Goal: Download file/media

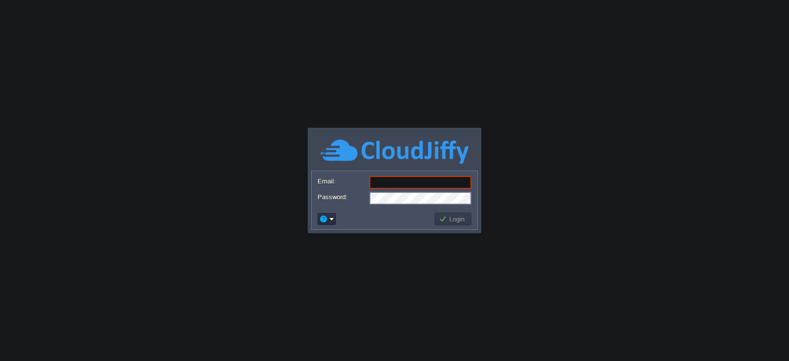
click at [525, 211] on body "Application Platform v.8.10.2 Email: Password: Login" at bounding box center [394, 180] width 789 height 361
click at [488, 305] on body "Application Platform v.8.10.2 Email: Password: Login" at bounding box center [394, 180] width 789 height 361
click at [405, 183] on input "Email:" at bounding box center [420, 182] width 102 height 13
click at [409, 183] on input "[EMAIL_ADDRESS][DOMAIN_NAME]" at bounding box center [420, 182] width 102 height 13
type input "[EMAIL_ADDRESS][PERSON_NAME][DOMAIN_NAME]"
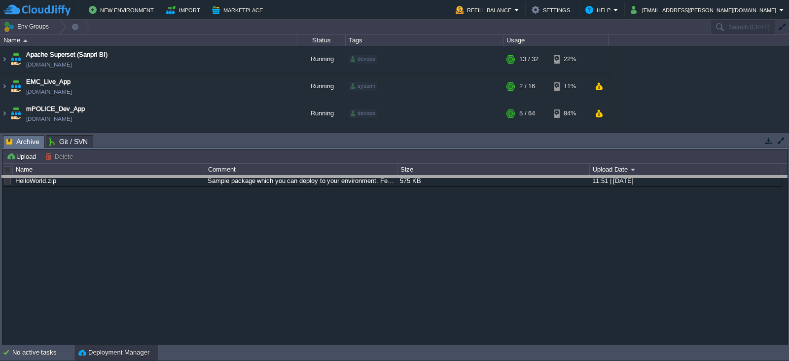
drag, startPoint x: 502, startPoint y: 144, endPoint x: 505, endPoint y: 196, distance: 51.8
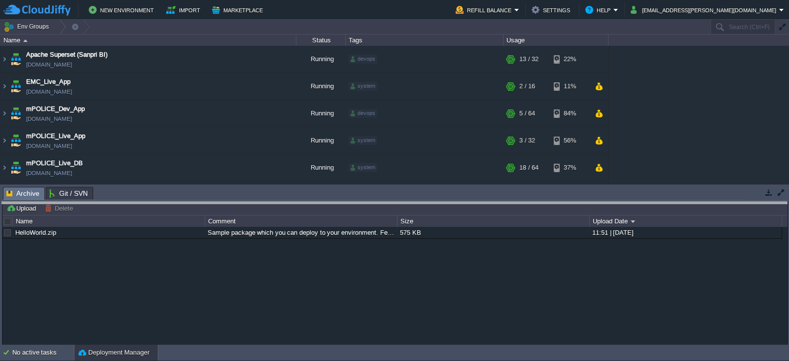
drag, startPoint x: 453, startPoint y: 194, endPoint x: 457, endPoint y: 220, distance: 26.5
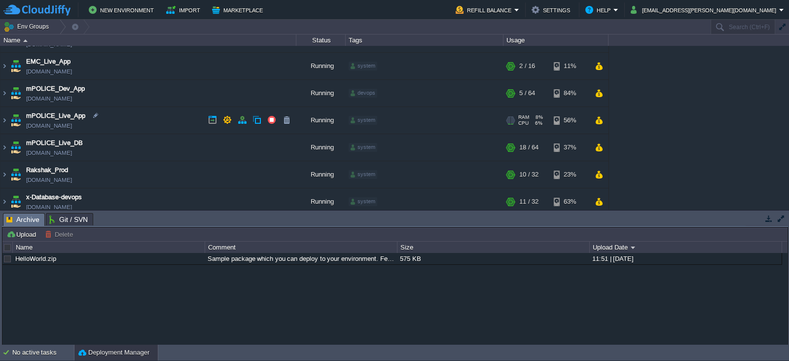
scroll to position [21, 0]
click at [118, 125] on td "mPOLICE_Live_App [DOMAIN_NAME]" at bounding box center [148, 119] width 296 height 27
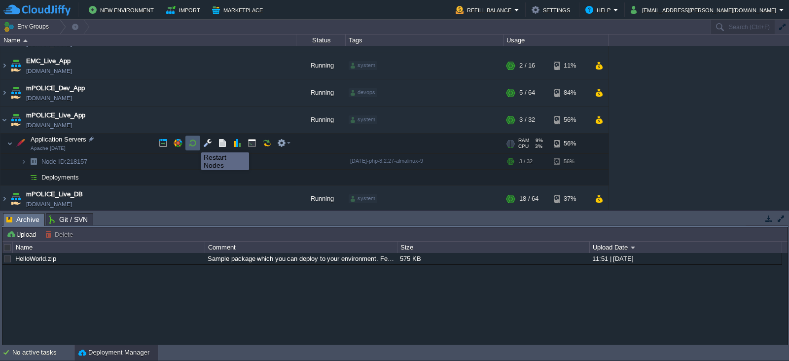
click at [194, 143] on button "button" at bounding box center [192, 143] width 9 height 9
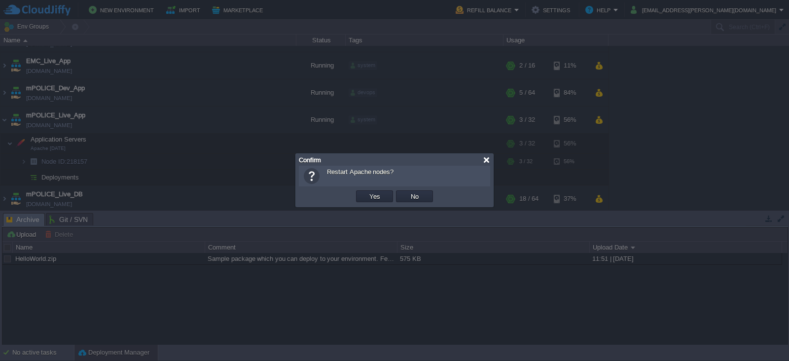
click at [487, 159] on div at bounding box center [486, 159] width 7 height 7
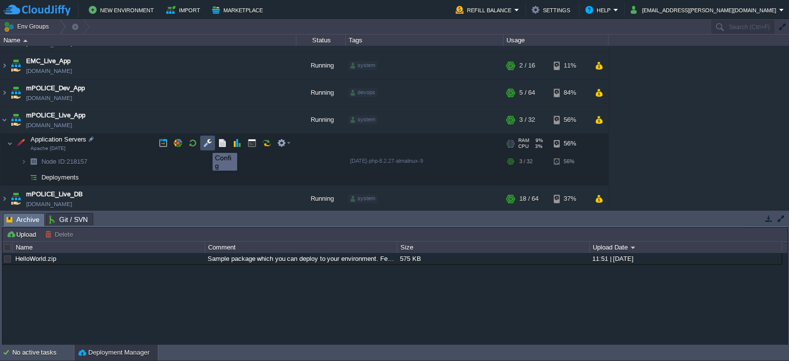
click at [205, 144] on button "button" at bounding box center [207, 143] width 9 height 9
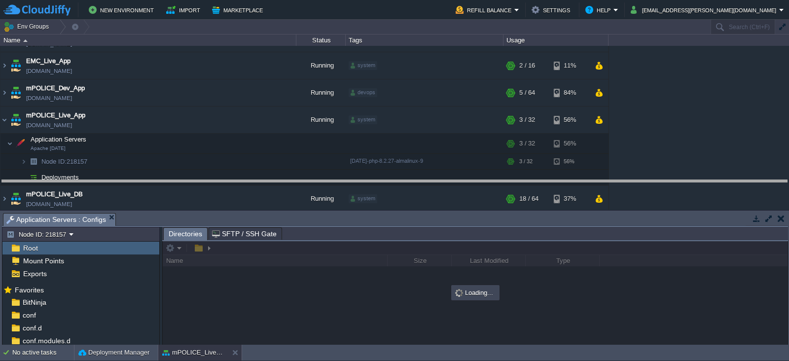
drag, startPoint x: 507, startPoint y: 221, endPoint x: 483, endPoint y: 168, distance: 58.0
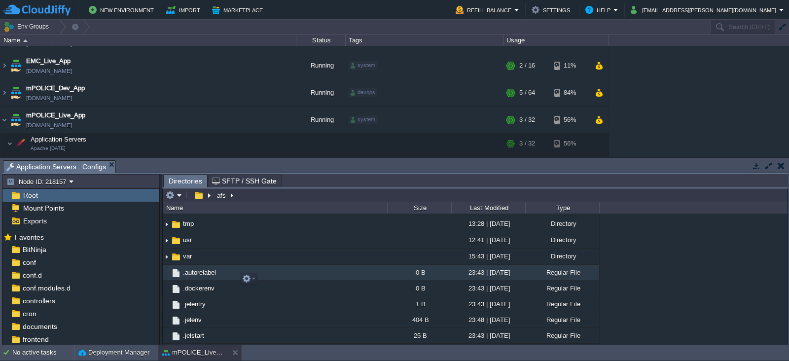
scroll to position [316, 0]
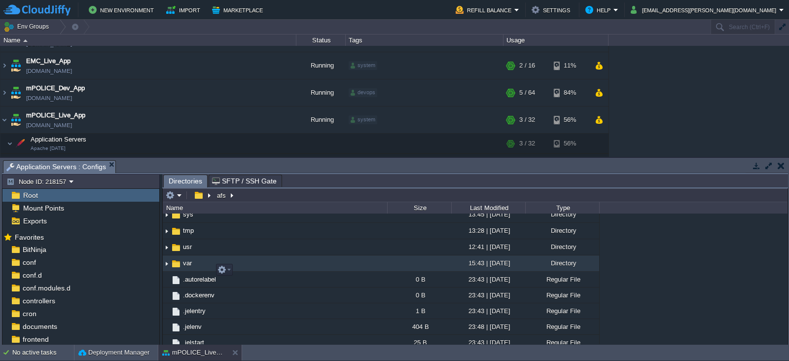
click at [189, 267] on span "var" at bounding box center [187, 263] width 12 height 8
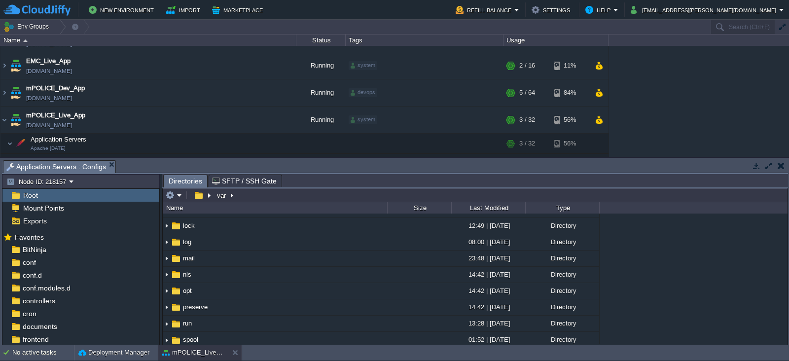
scroll to position [232, 0]
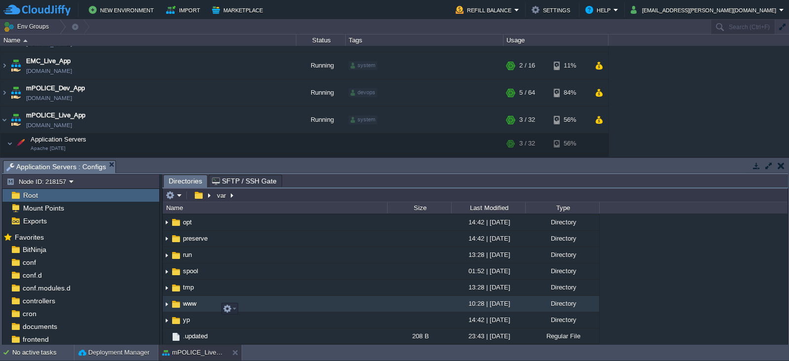
click at [185, 303] on span "www" at bounding box center [189, 303] width 16 height 8
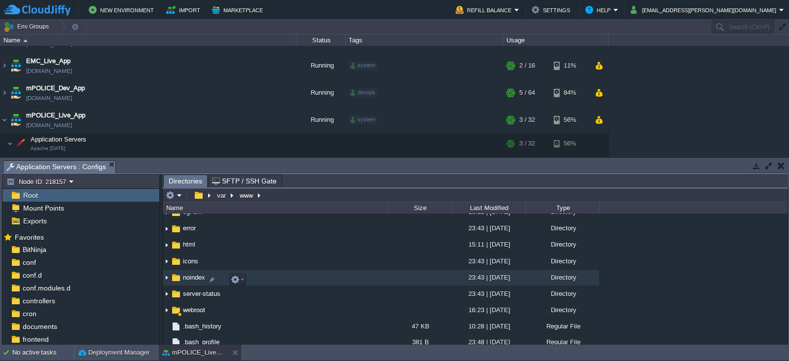
scroll to position [146, 0]
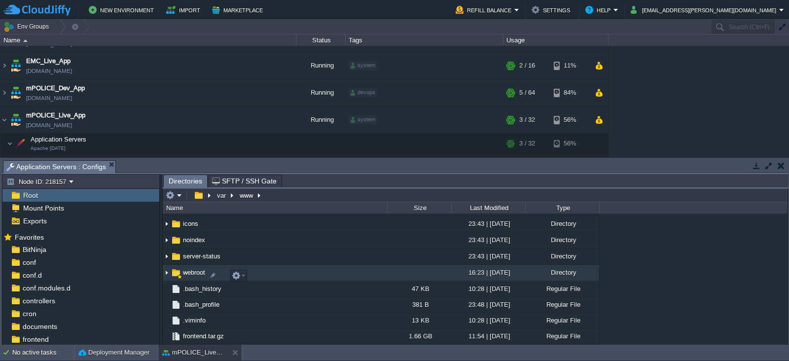
click at [186, 272] on span "webroot" at bounding box center [193, 272] width 25 height 8
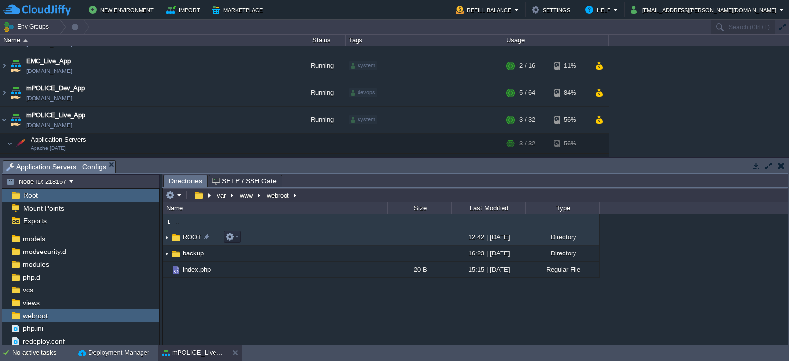
click at [184, 235] on span "ROOT" at bounding box center [191, 237] width 21 height 8
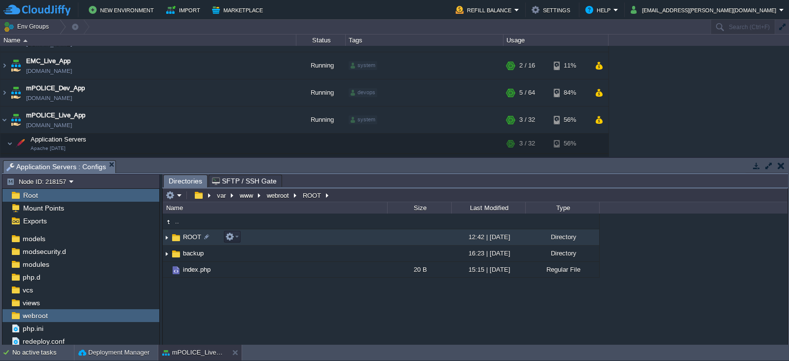
click at [184, 235] on span "ROOT" at bounding box center [191, 237] width 21 height 8
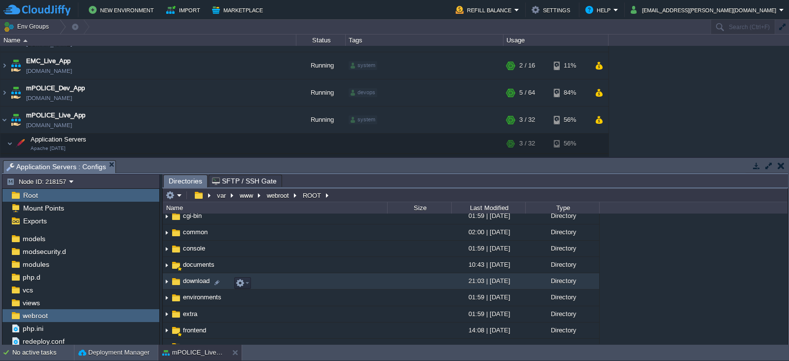
scroll to position [109, 0]
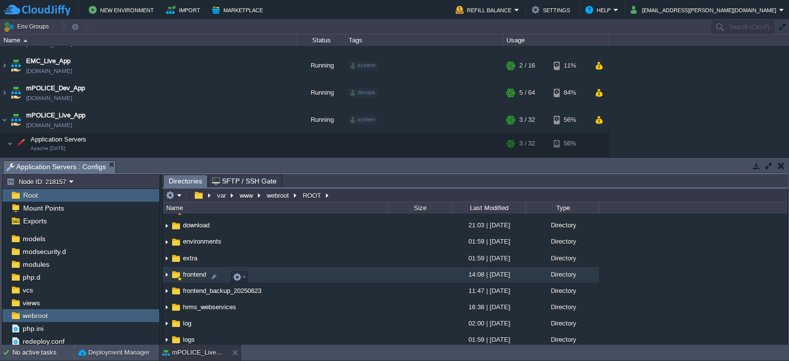
click at [190, 275] on span "frontend" at bounding box center [194, 274] width 26 height 8
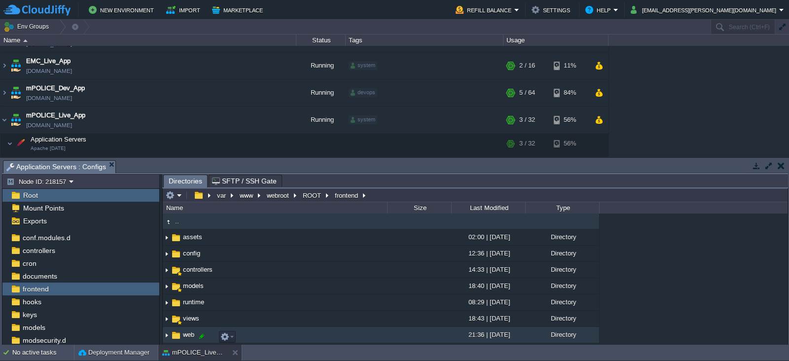
scroll to position [68, 0]
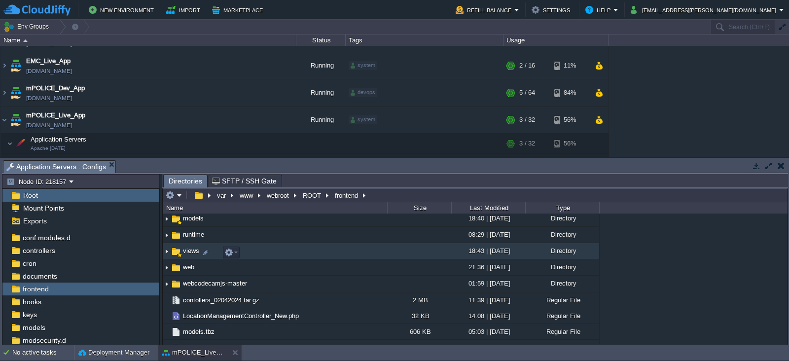
click at [187, 253] on span "views" at bounding box center [190, 250] width 19 height 8
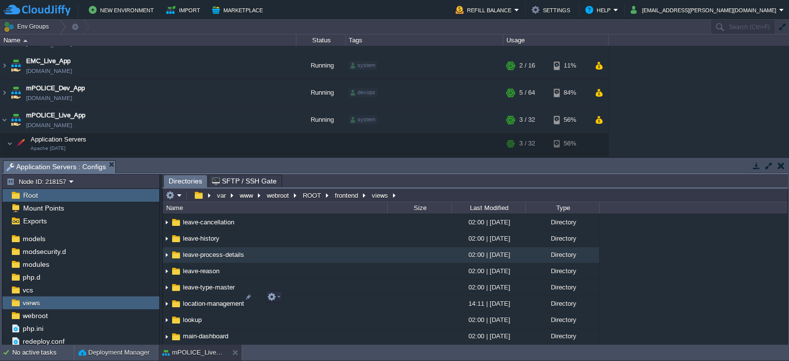
scroll to position [2488, 0]
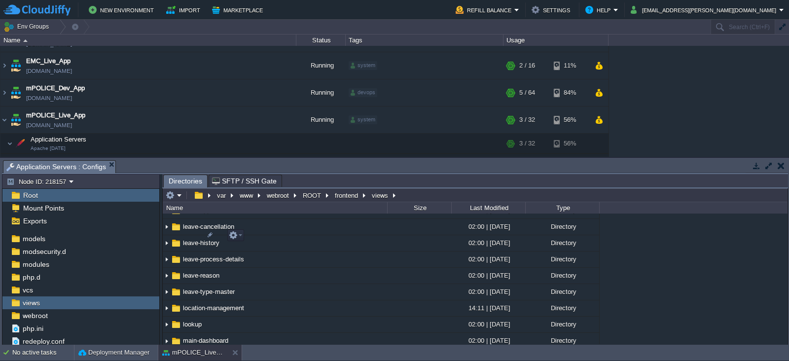
click at [195, 198] on span "layouts" at bounding box center [193, 193] width 24 height 8
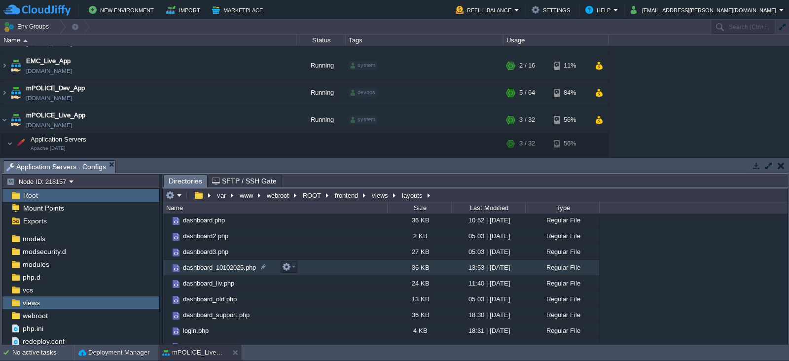
scroll to position [0, 0]
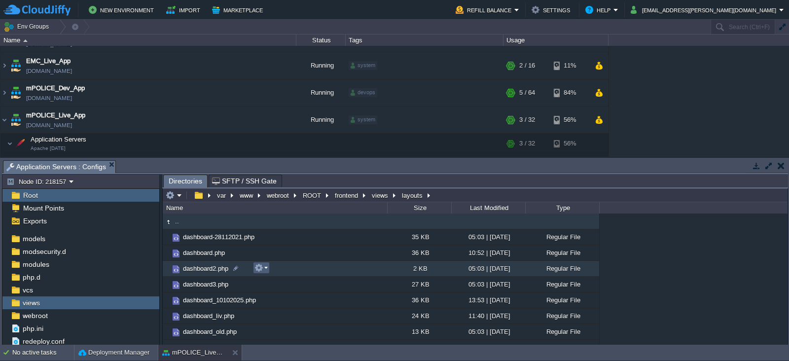
drag, startPoint x: 214, startPoint y: 255, endPoint x: 255, endPoint y: 267, distance: 42.7
click at [255, 267] on div ".. dashboard-28112021.php 35 KB 05:03 | [DATE] Regular File dashboard.php 36 KB…" at bounding box center [475, 278] width 625 height 131
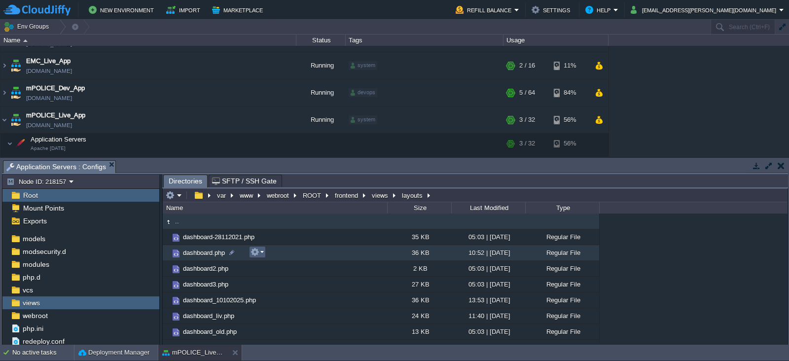
click at [262, 252] on em at bounding box center [256, 251] width 13 height 9
click at [212, 255] on span "dashboard.php" at bounding box center [203, 252] width 45 height 8
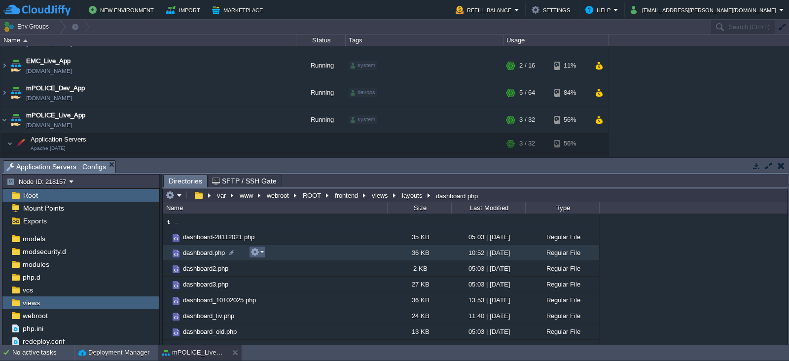
click at [264, 250] on td at bounding box center [257, 252] width 17 height 12
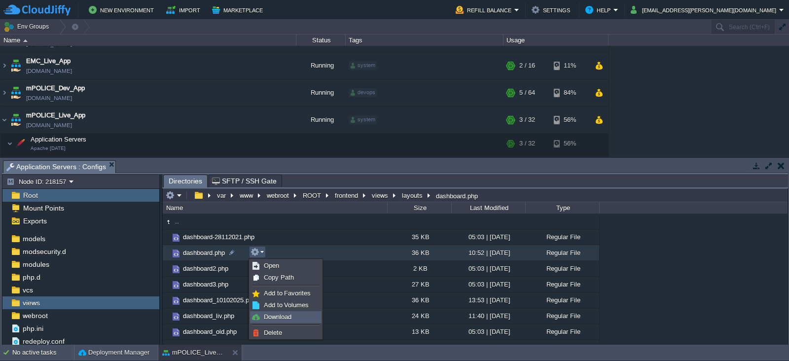
click at [275, 319] on span "Download" at bounding box center [278, 316] width 28 height 7
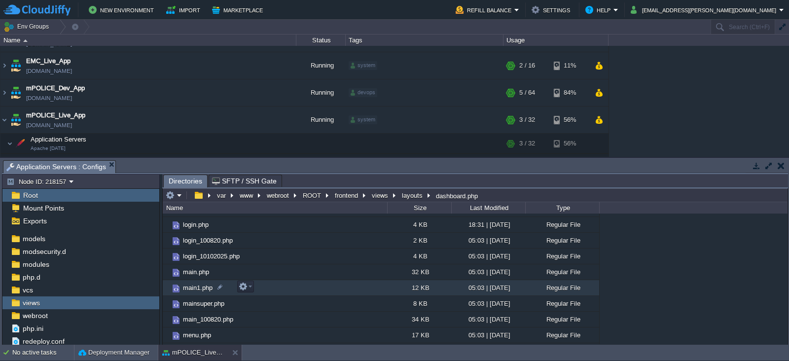
scroll to position [141, 0]
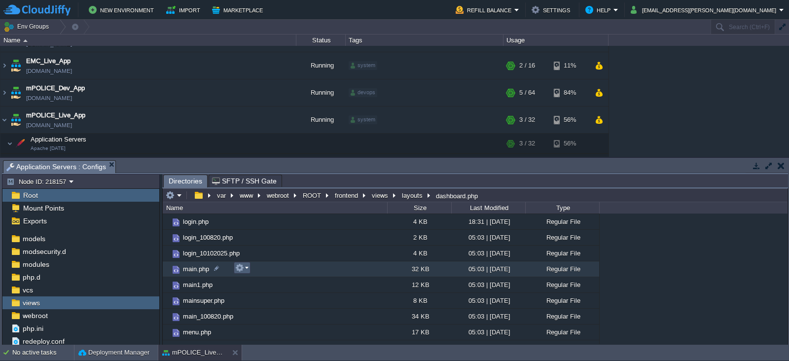
click at [246, 267] on em at bounding box center [241, 267] width 13 height 9
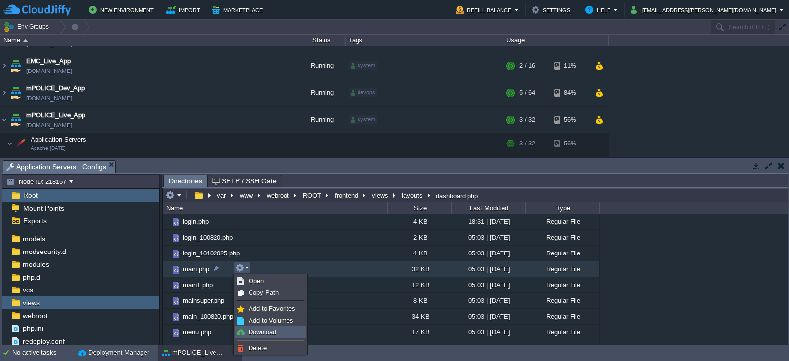
click at [263, 329] on span "Download" at bounding box center [262, 331] width 28 height 7
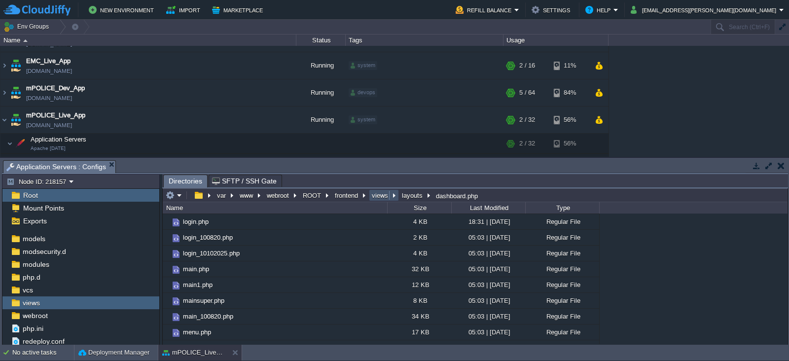
click at [374, 195] on button "views" at bounding box center [380, 195] width 20 height 9
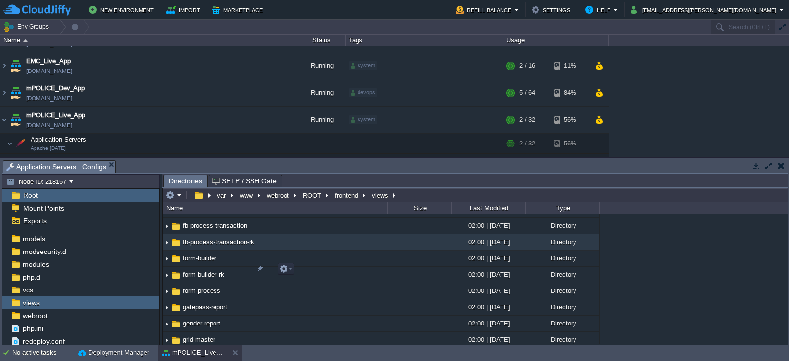
scroll to position [1550, 0]
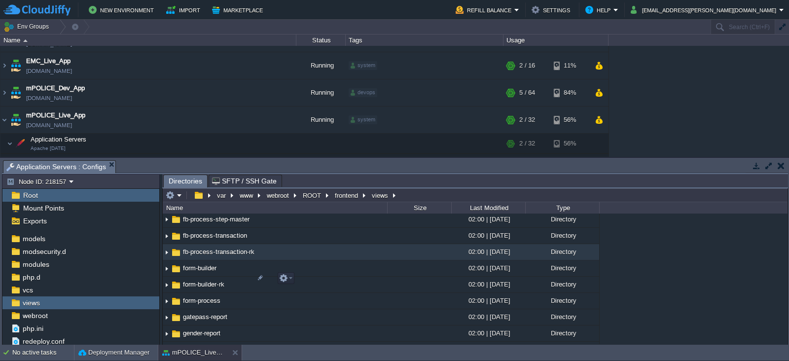
click at [195, 256] on span "fb-process-transaction-rk" at bounding box center [218, 251] width 74 height 8
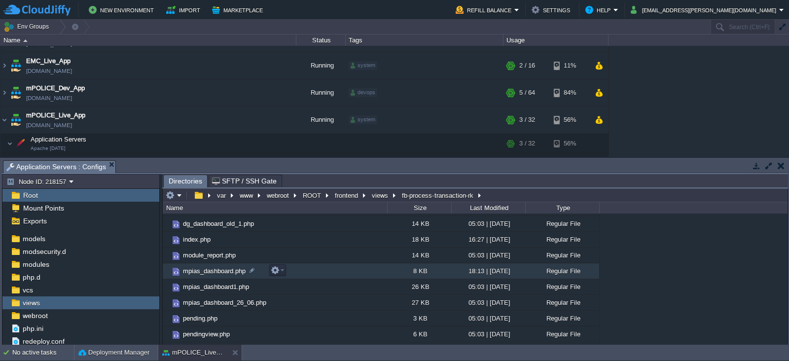
scroll to position [145, 0]
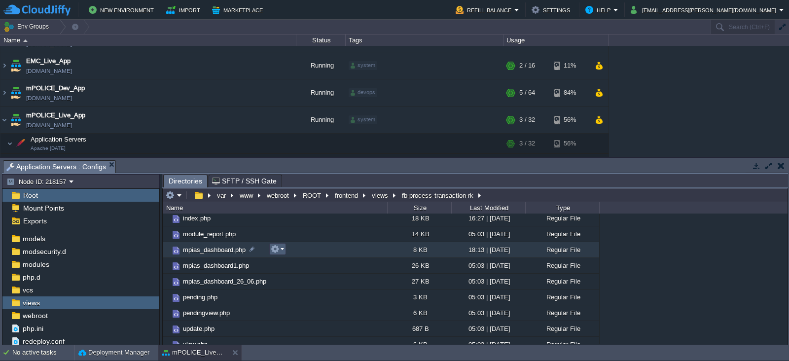
click at [282, 250] on em at bounding box center [277, 249] width 13 height 9
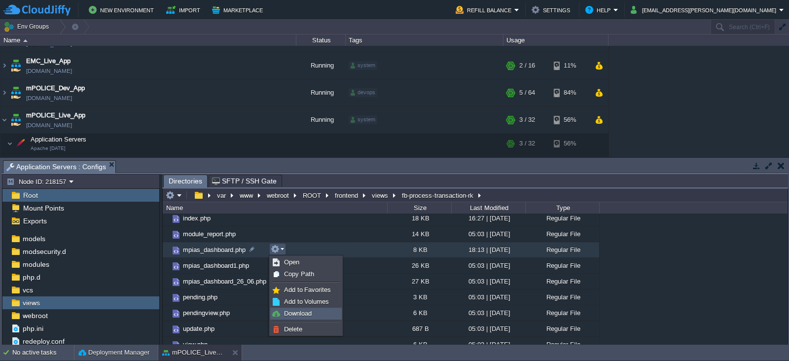
click at [296, 314] on span "Download" at bounding box center [298, 313] width 28 height 7
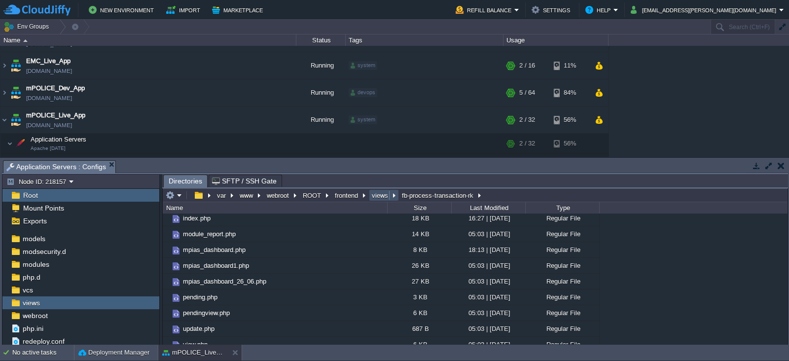
click at [379, 195] on button "views" at bounding box center [380, 195] width 20 height 9
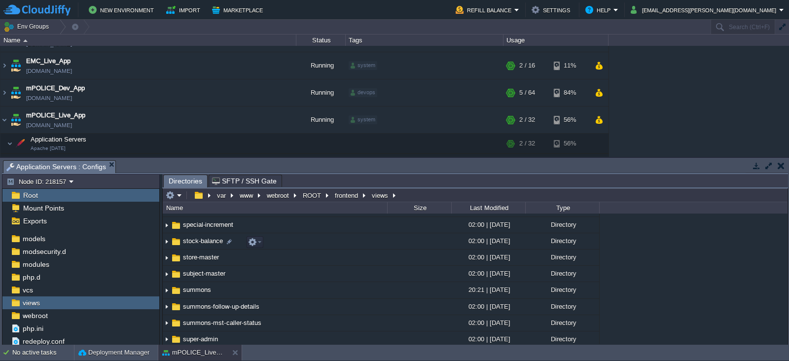
scroll to position [3969, 0]
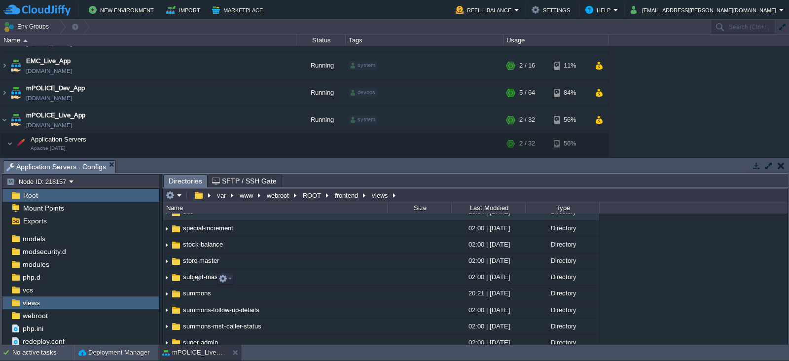
click at [185, 216] on span "site" at bounding box center [187, 212] width 13 height 8
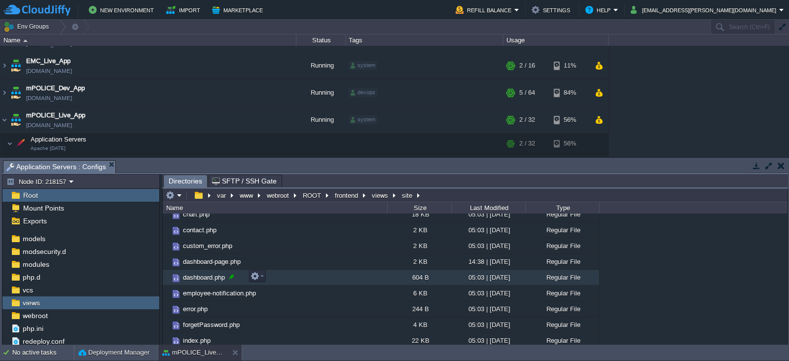
scroll to position [91, 0]
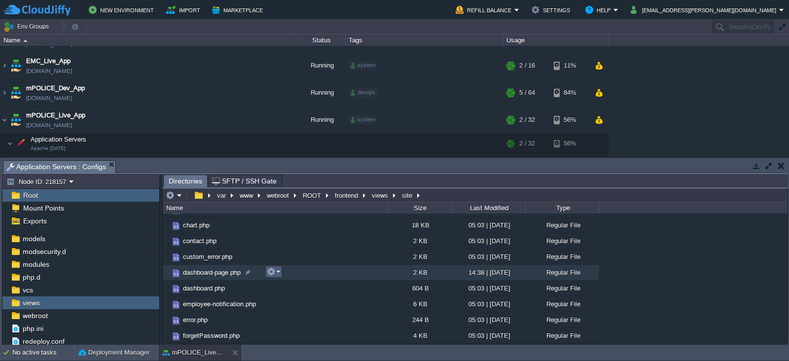
click at [280, 273] on td at bounding box center [273, 272] width 17 height 12
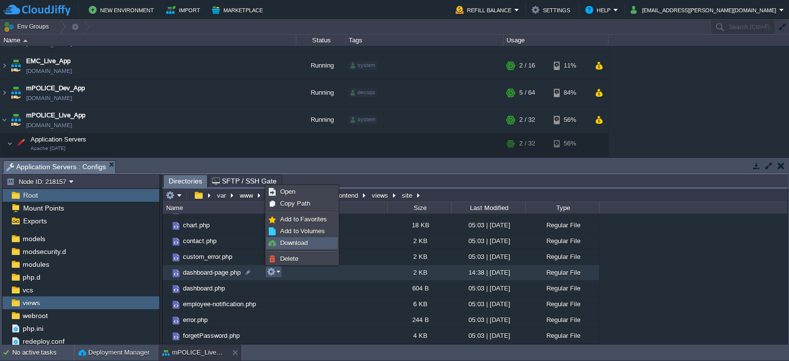
click at [299, 242] on span "Download" at bounding box center [294, 242] width 28 height 7
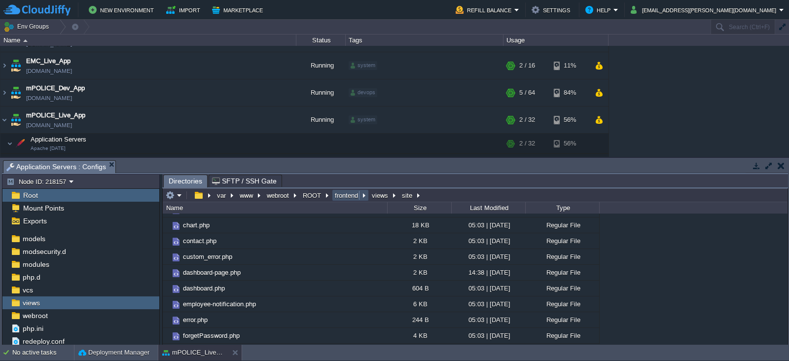
click at [350, 193] on button "frontend" at bounding box center [346, 195] width 27 height 9
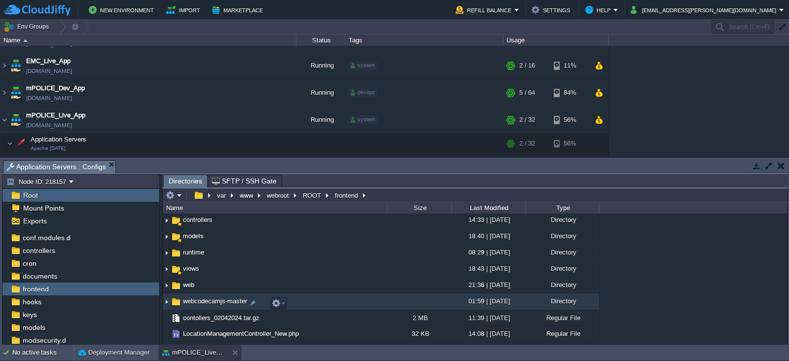
scroll to position [50, 0]
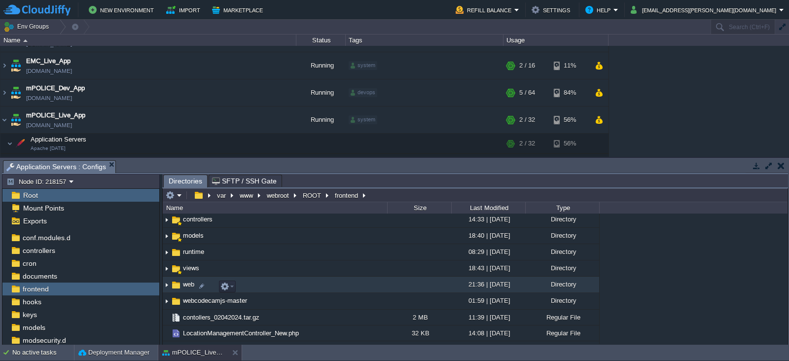
click at [188, 287] on span "web" at bounding box center [188, 284] width 14 height 8
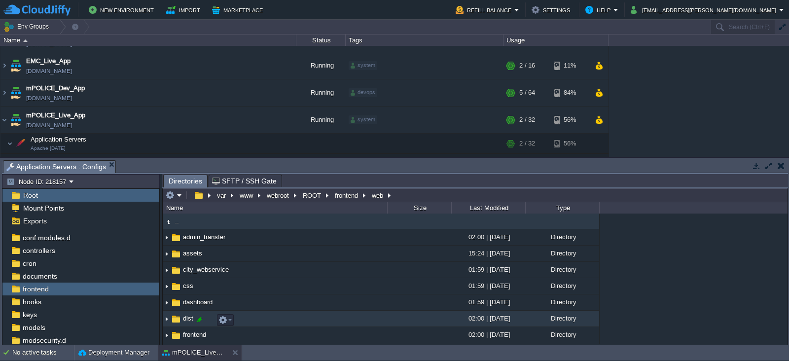
scroll to position [8, 0]
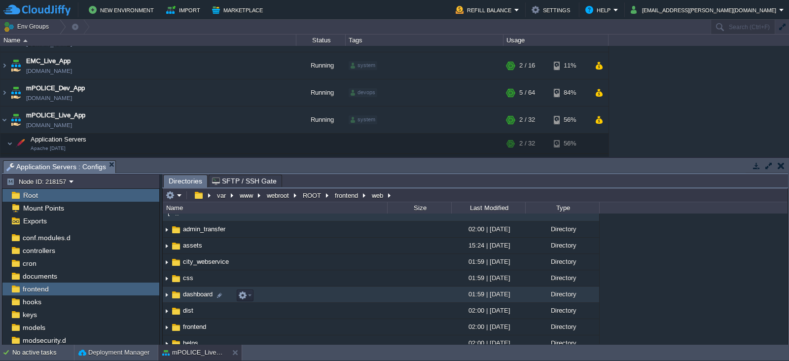
click at [192, 298] on span "dashboard" at bounding box center [197, 294] width 33 height 8
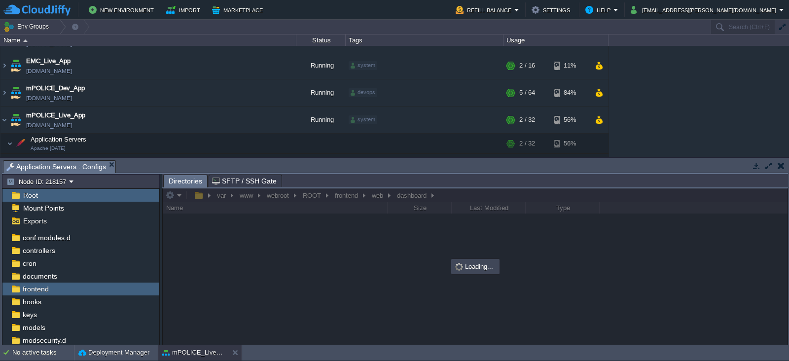
scroll to position [0, 0]
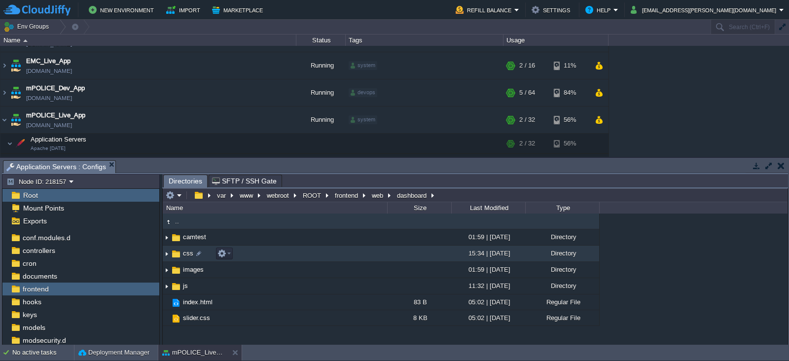
click at [181, 252] on span "css" at bounding box center [187, 253] width 13 height 8
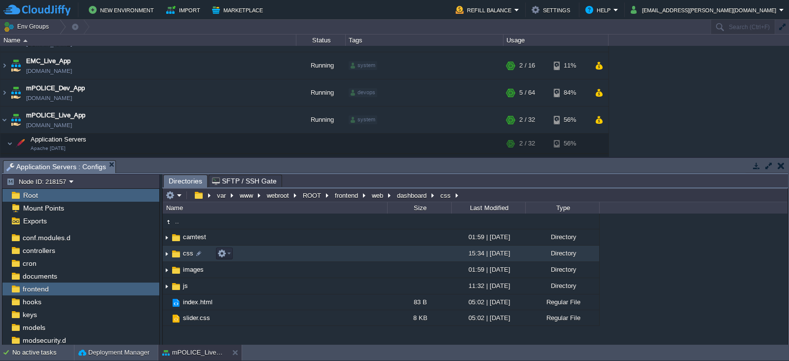
click at [181, 252] on span "css" at bounding box center [187, 253] width 13 height 8
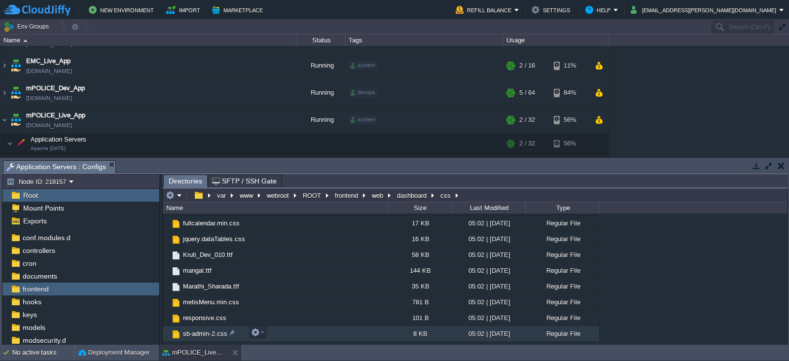
scroll to position [215, 0]
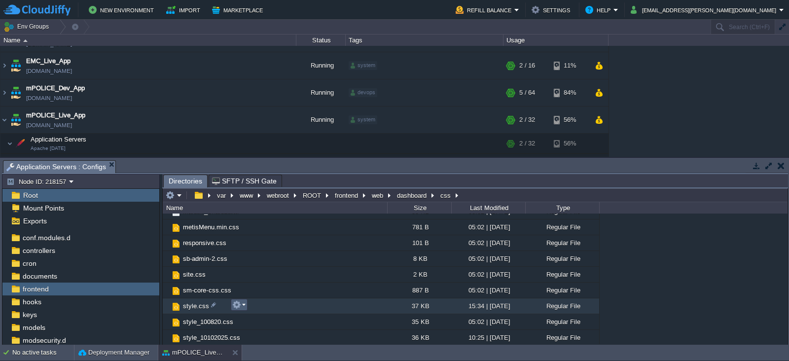
click at [245, 303] on td at bounding box center [239, 305] width 17 height 12
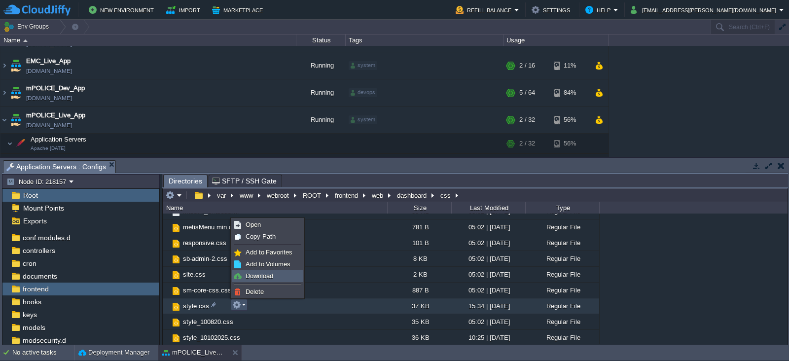
click at [261, 280] on link "Download" at bounding box center [267, 276] width 70 height 11
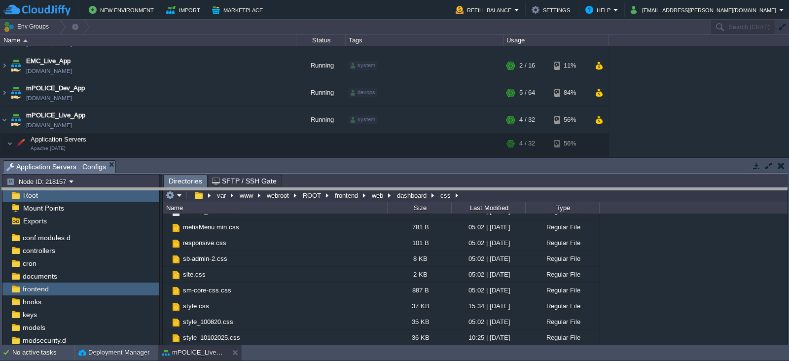
drag, startPoint x: 405, startPoint y: 169, endPoint x: 403, endPoint y: 223, distance: 54.3
